Goal: Communication & Community: Connect with others

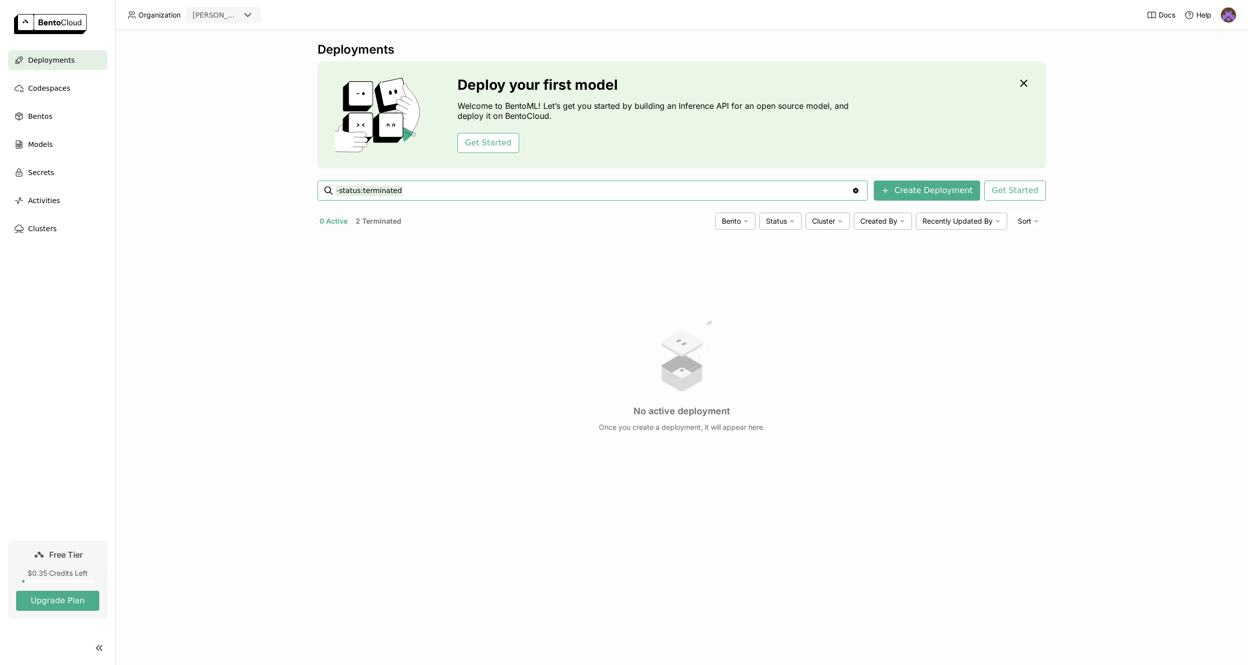
click at [1219, 10] on div "Docs Help" at bounding box center [1192, 15] width 90 height 30
click at [1221, 17] on img at bounding box center [1228, 15] width 15 height 15
click at [1212, 40] on span "Members" at bounding box center [1210, 38] width 29 height 9
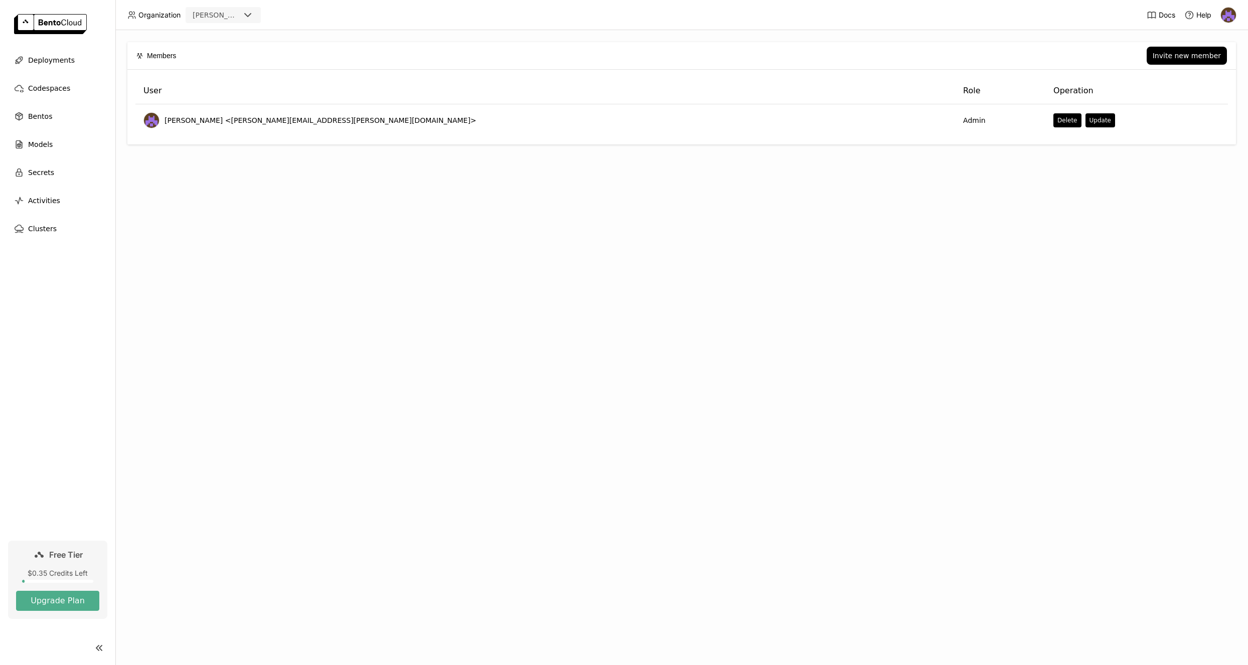
click at [215, 20] on div "[PERSON_NAME]-wotnot" at bounding box center [214, 15] width 55 height 14
click at [317, 328] on div "Members Invite new member User Role Operation [PERSON_NAME] <[PERSON_NAME][EMAI…" at bounding box center [681, 347] width 1133 height 635
click at [305, 321] on div "Members Invite new member User Role Operation [PERSON_NAME] <[PERSON_NAME][EMAI…" at bounding box center [681, 347] width 1133 height 635
click at [636, 218] on div "Members Invite new member User Role Operation [PERSON_NAME] <[PERSON_NAME][EMAI…" at bounding box center [681, 347] width 1133 height 635
click at [487, 283] on div "Members Invite new member User Role Operation [PERSON_NAME] <[PERSON_NAME][EMAI…" at bounding box center [681, 347] width 1133 height 635
